Goal: Task Accomplishment & Management: Use online tool/utility

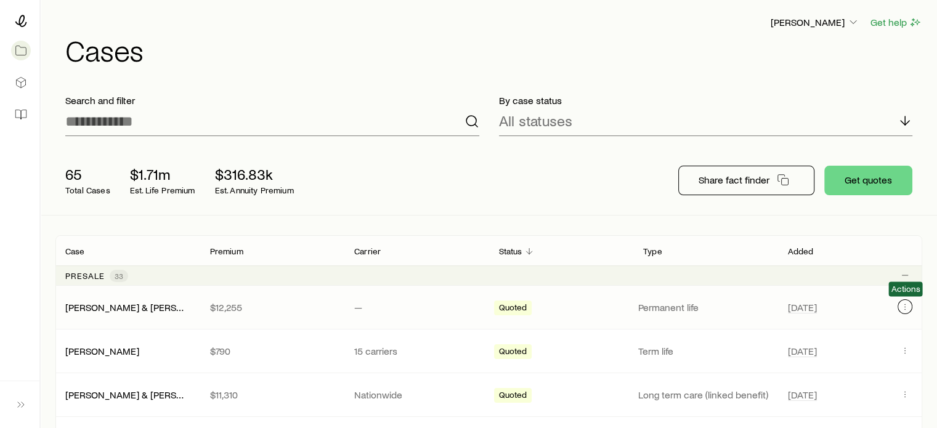
click at [907, 307] on icon "Client cases" at bounding box center [905, 307] width 10 height 10
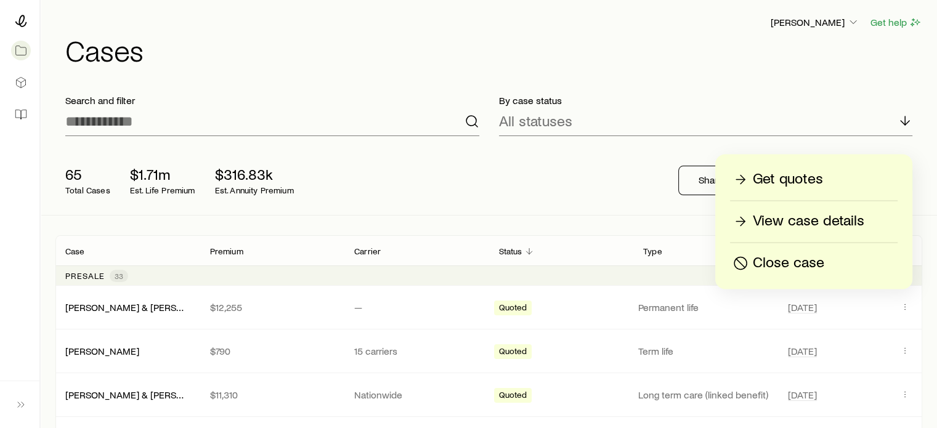
click at [801, 177] on p "Get quotes" at bounding box center [788, 179] width 70 height 20
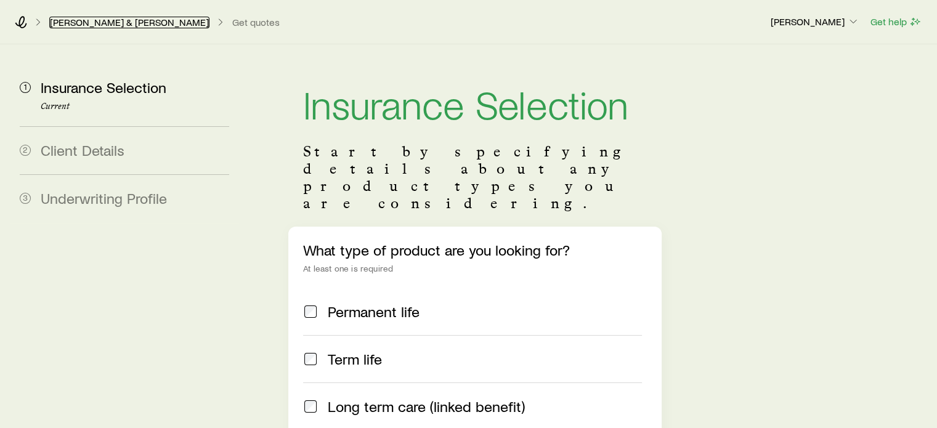
click at [91, 22] on link "[PERSON_NAME] & [PERSON_NAME]" at bounding box center [129, 23] width 160 height 12
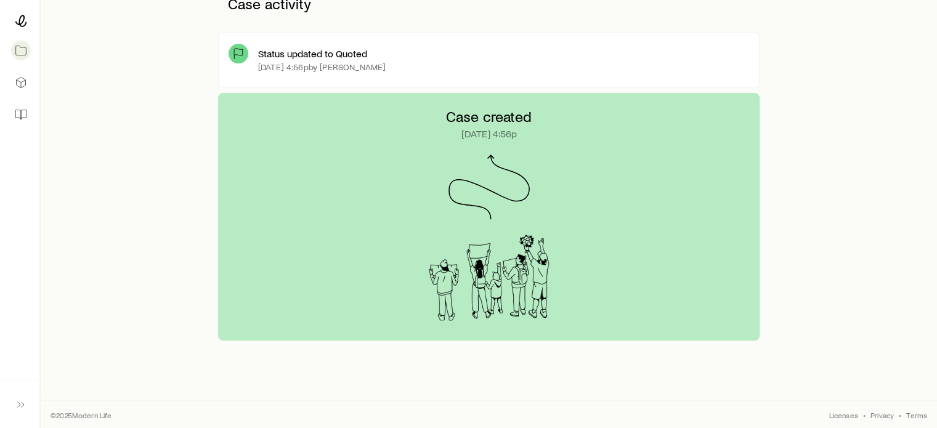
scroll to position [341, 0]
click at [235, 55] on icon at bounding box center [238, 53] width 12 height 12
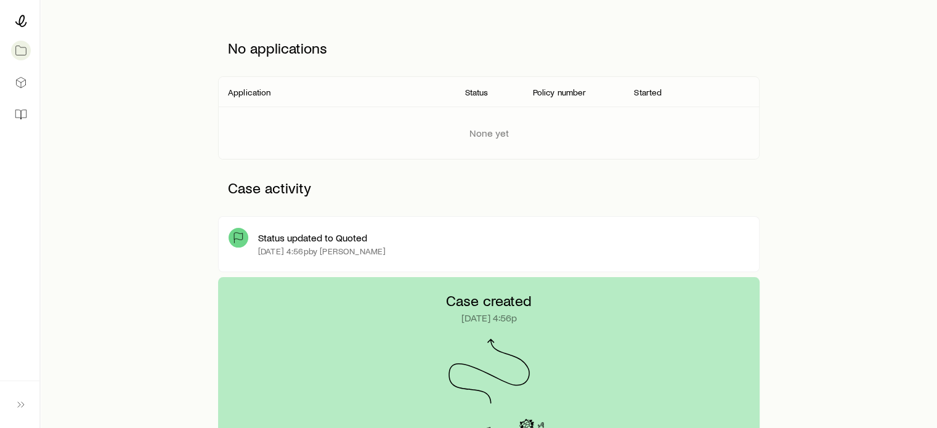
scroll to position [0, 0]
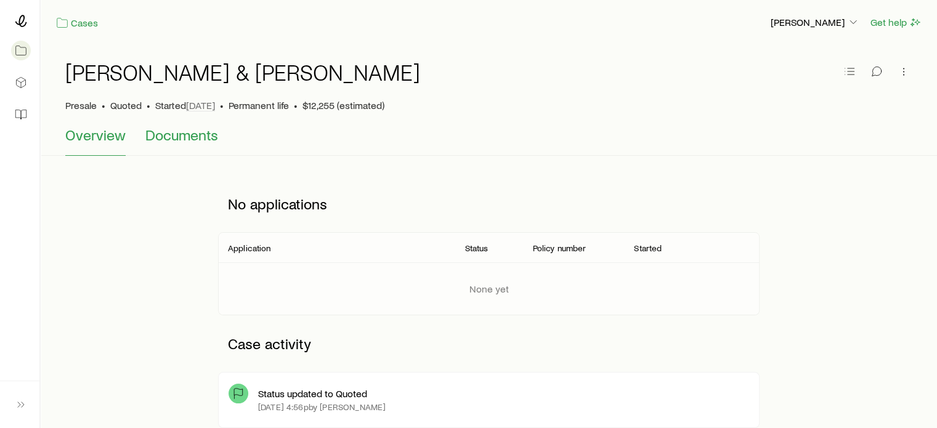
click at [163, 136] on span "Documents" at bounding box center [181, 134] width 73 height 17
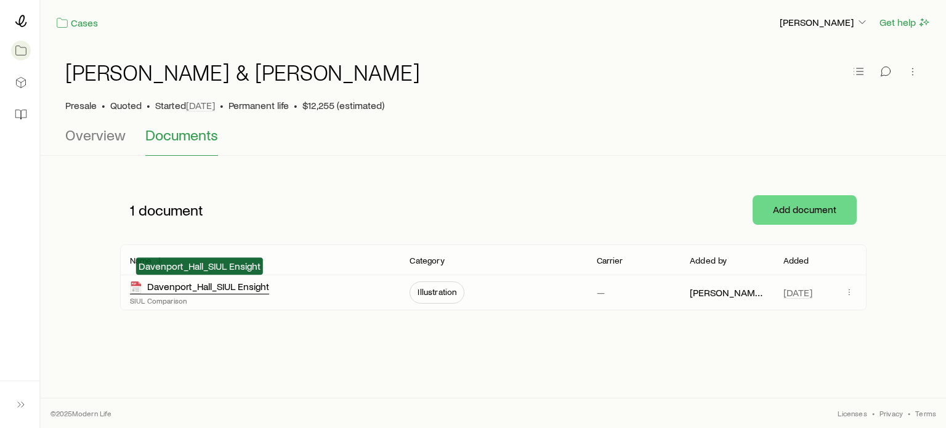
click at [201, 290] on div "Davenport_Hall_SIUL Ensight" at bounding box center [199, 287] width 139 height 14
click at [24, 20] on icon at bounding box center [21, 21] width 12 height 12
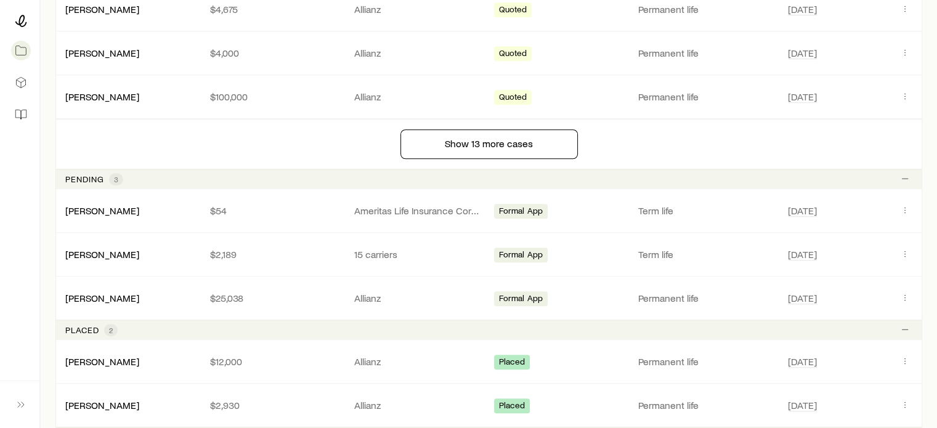
scroll to position [1047, 0]
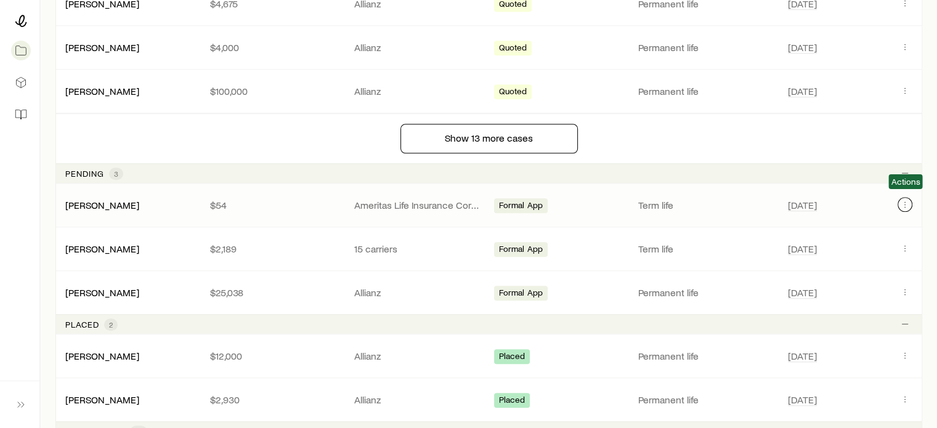
click at [902, 200] on icon "Client cases" at bounding box center [905, 205] width 10 height 10
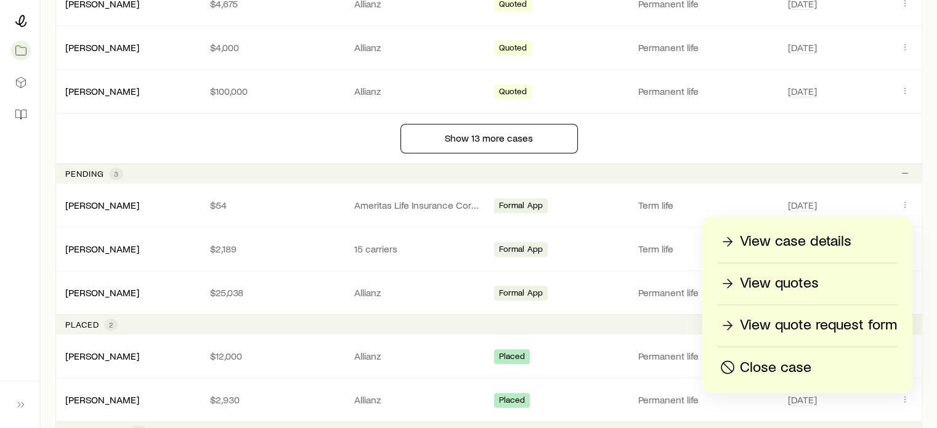
click at [792, 232] on p "View case details" at bounding box center [795, 242] width 111 height 20
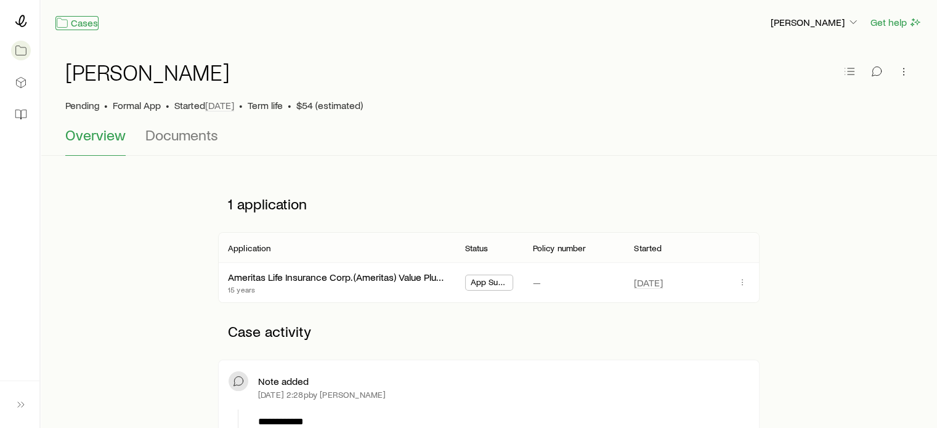
click at [79, 26] on link "Cases" at bounding box center [76, 23] width 43 height 14
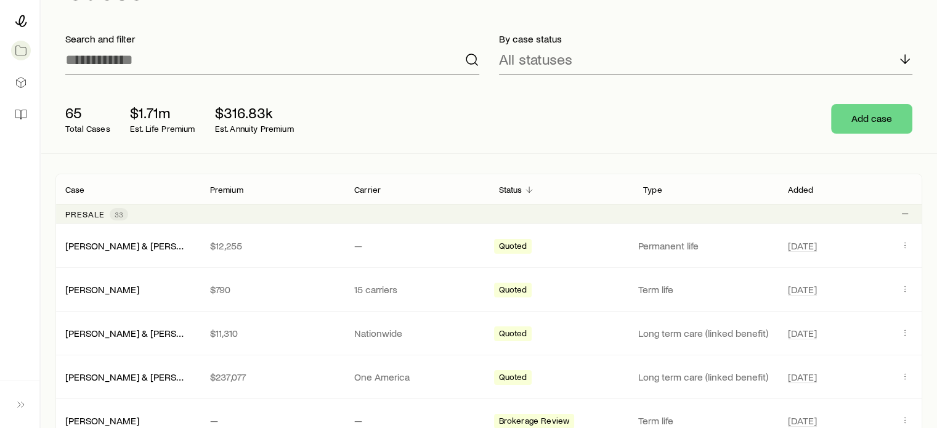
scroll to position [123, 0]
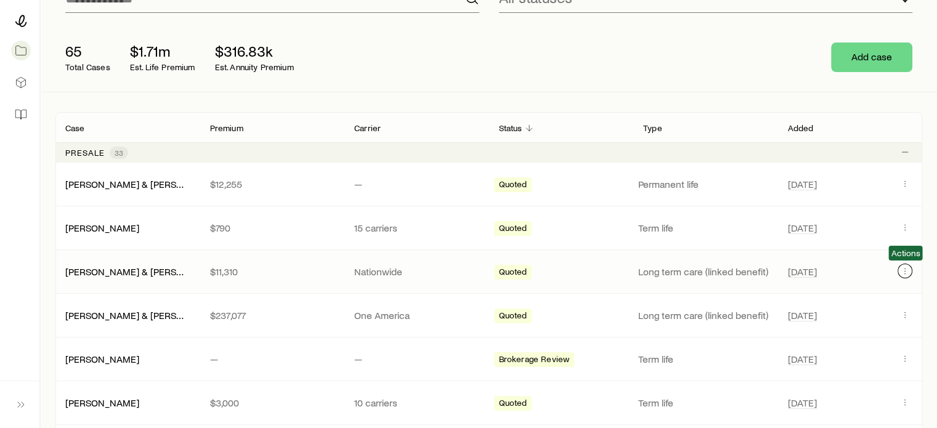
click at [901, 271] on icon "Client cases" at bounding box center [905, 271] width 10 height 10
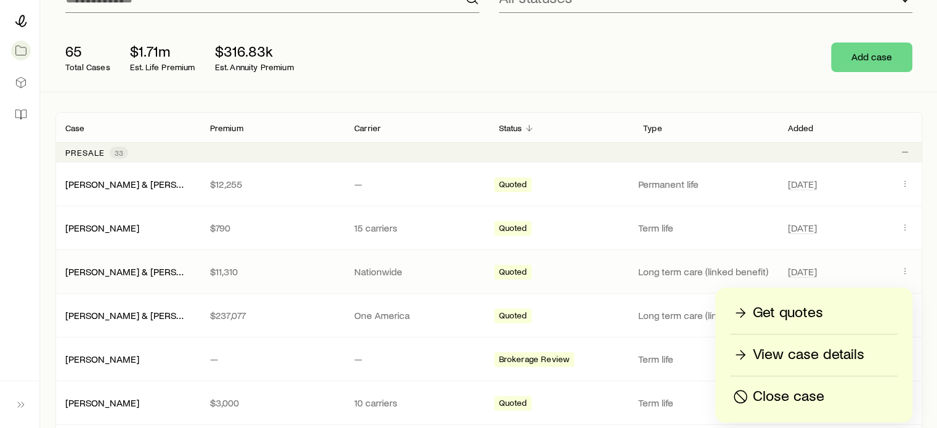
click at [674, 270] on p "Long term care (linked benefit)" at bounding box center [705, 271] width 135 height 12
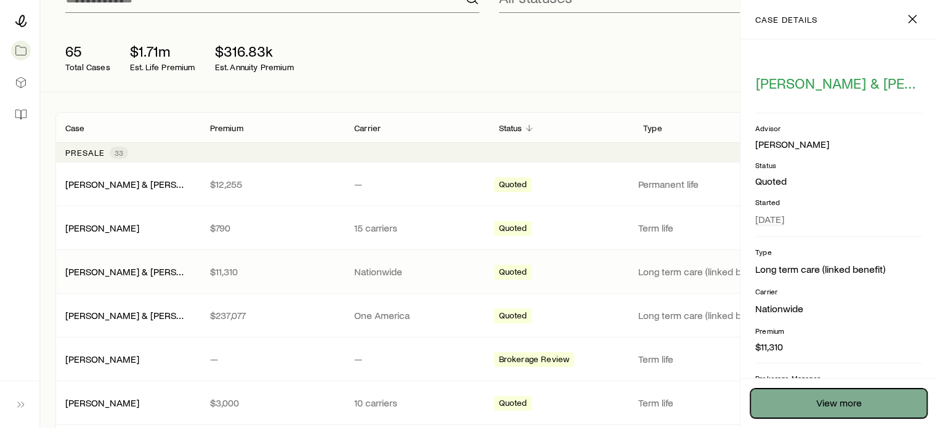
click at [829, 399] on link "View more" at bounding box center [838, 404] width 177 height 30
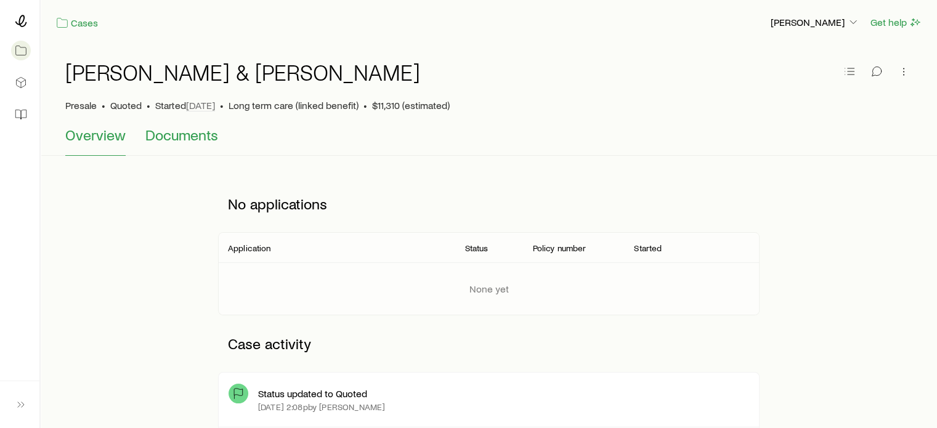
click at [177, 134] on span "Documents" at bounding box center [181, 134] width 73 height 17
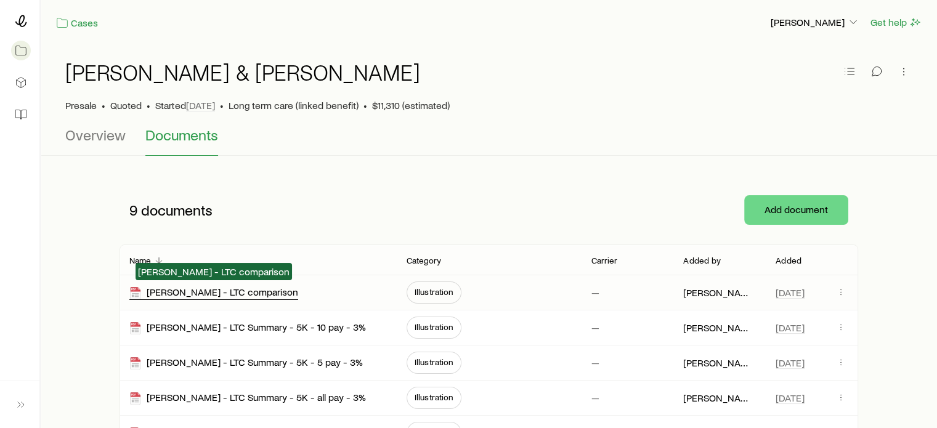
click at [239, 293] on div "[PERSON_NAME] - LTC comparison" at bounding box center [213, 293] width 169 height 14
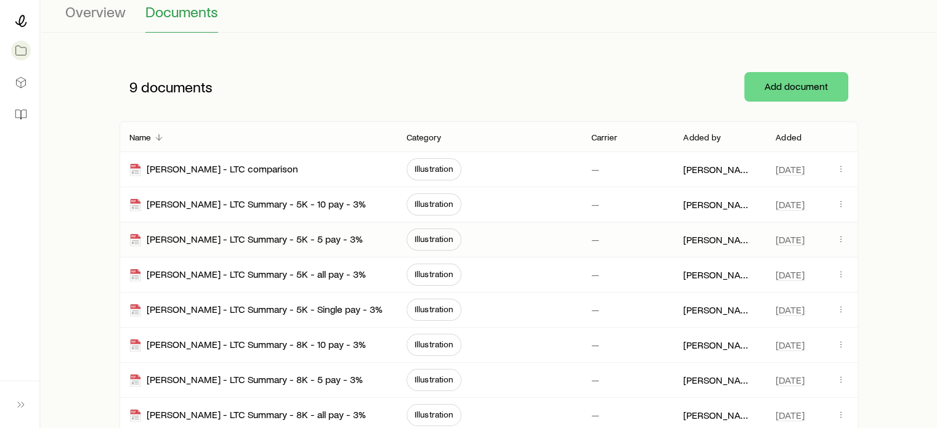
scroll to position [246, 0]
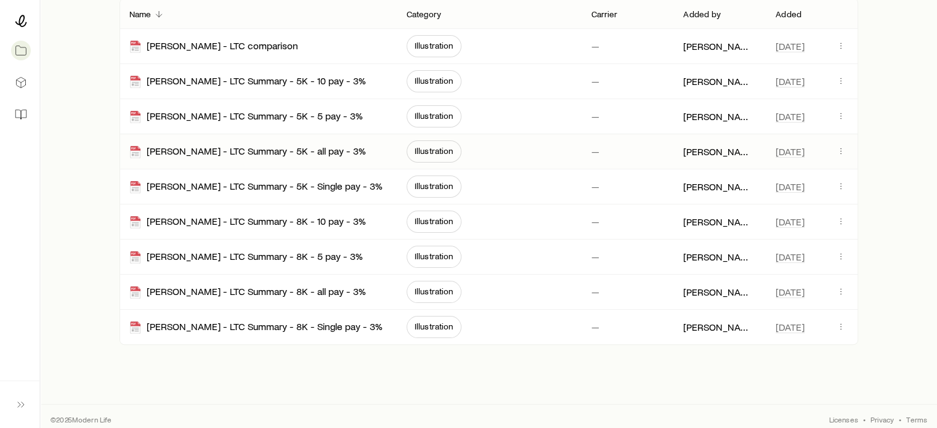
click at [723, 152] on p "[PERSON_NAME]" at bounding box center [719, 151] width 73 height 12
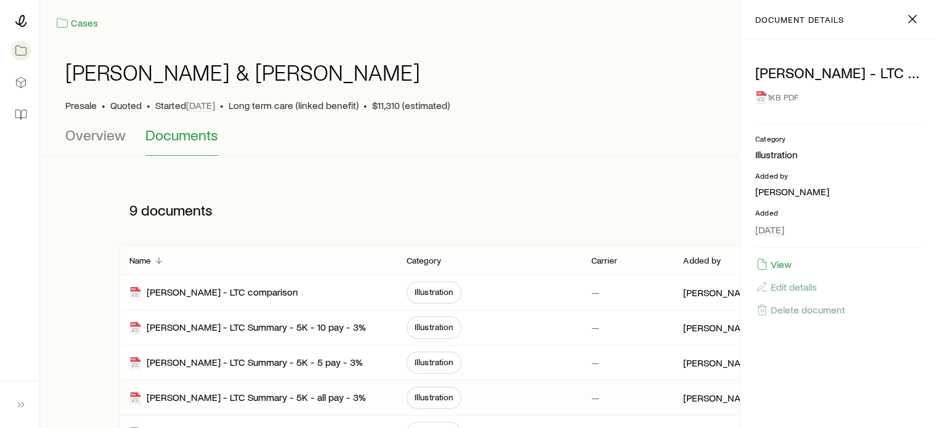
scroll to position [0, 0]
click at [76, 25] on link "Cases" at bounding box center [76, 23] width 43 height 14
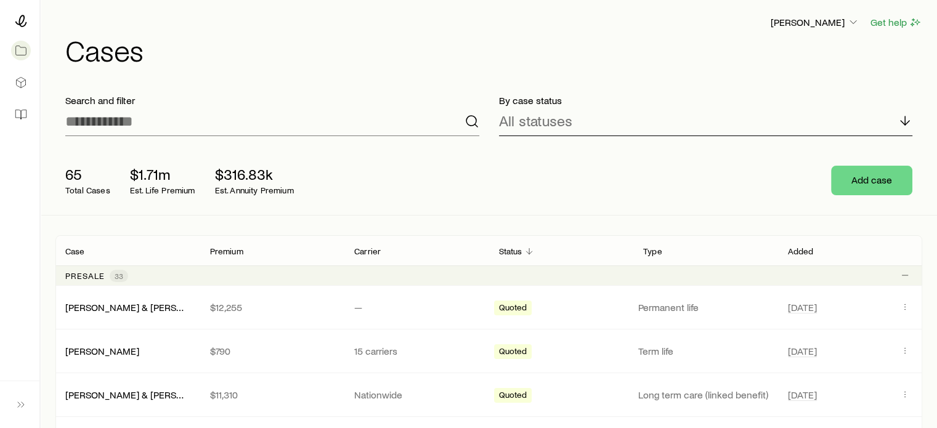
click at [586, 123] on div "All statuses" at bounding box center [706, 122] width 414 height 30
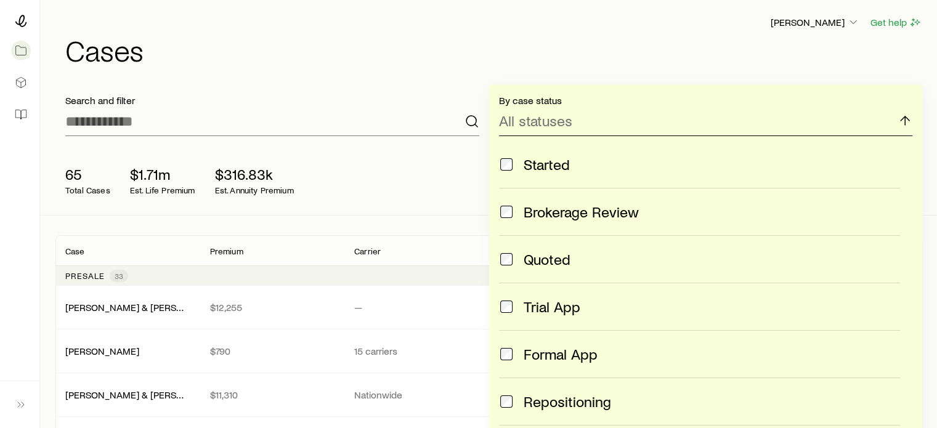
click at [584, 125] on div "All statuses" at bounding box center [706, 122] width 414 height 30
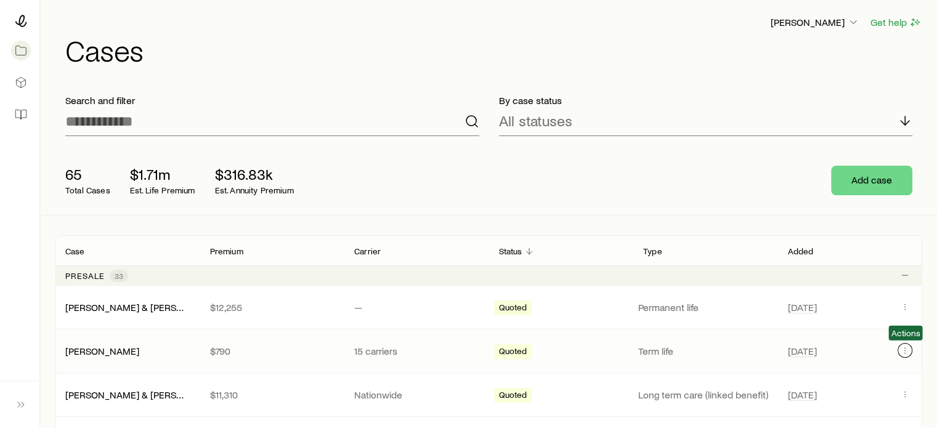
click at [905, 353] on icon "Client cases" at bounding box center [905, 351] width 10 height 10
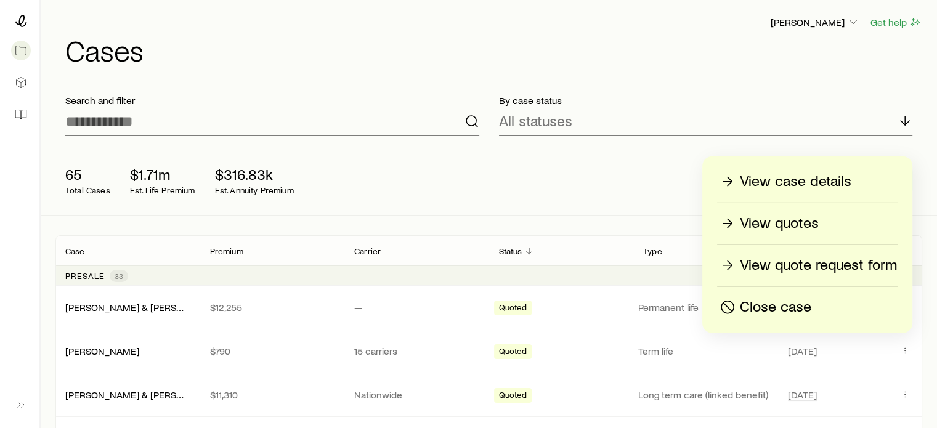
click at [779, 224] on p "View quotes" at bounding box center [779, 224] width 79 height 20
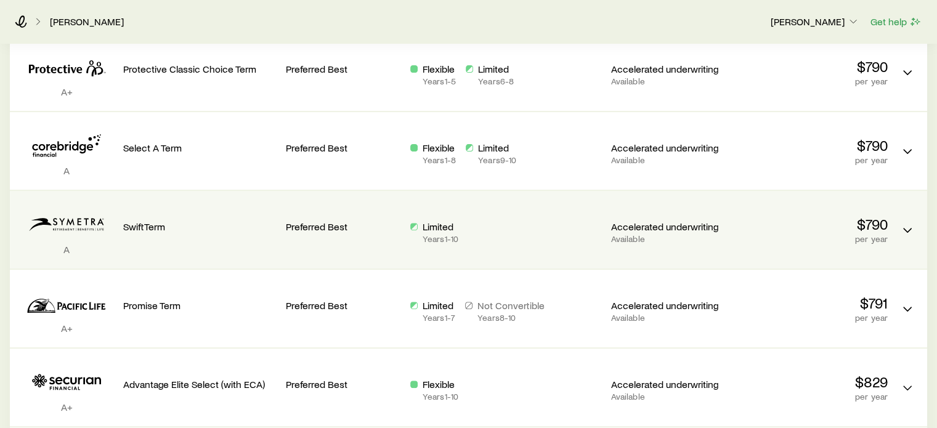
scroll to position [493, 0]
